Goal: Contribute content: Share content

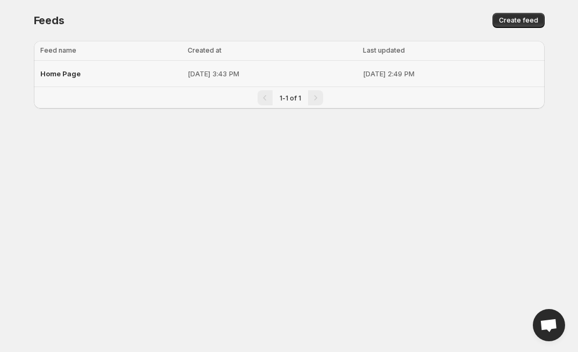
click at [51, 74] on span "Home Page" at bounding box center [60, 73] width 40 height 9
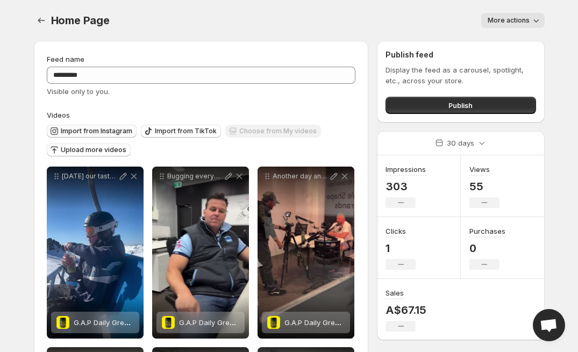
click at [91, 132] on span "Import from Instagram" at bounding box center [97, 131] width 72 height 9
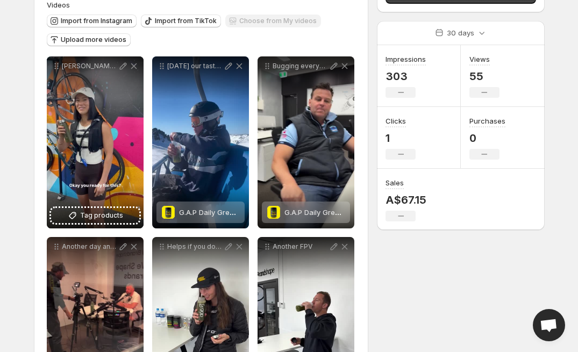
scroll to position [104, 0]
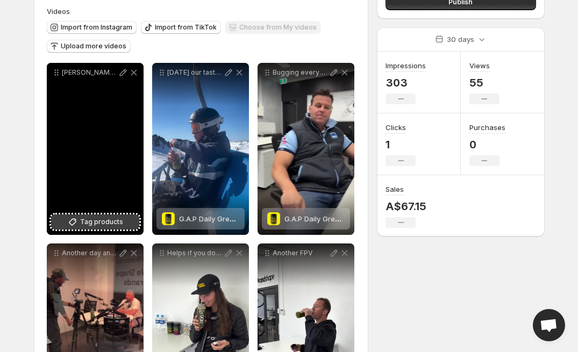
click at [111, 222] on span "Tag products" at bounding box center [101, 222] width 43 height 11
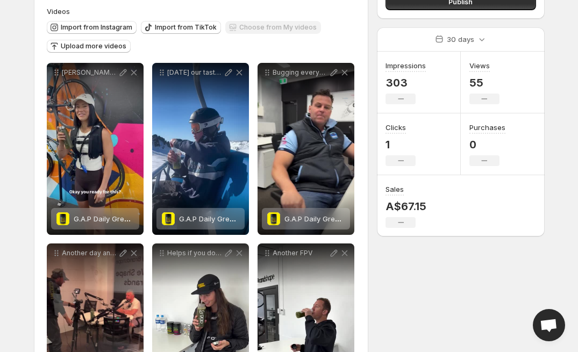
scroll to position [0, 0]
